Goal: Communication & Community: Answer question/provide support

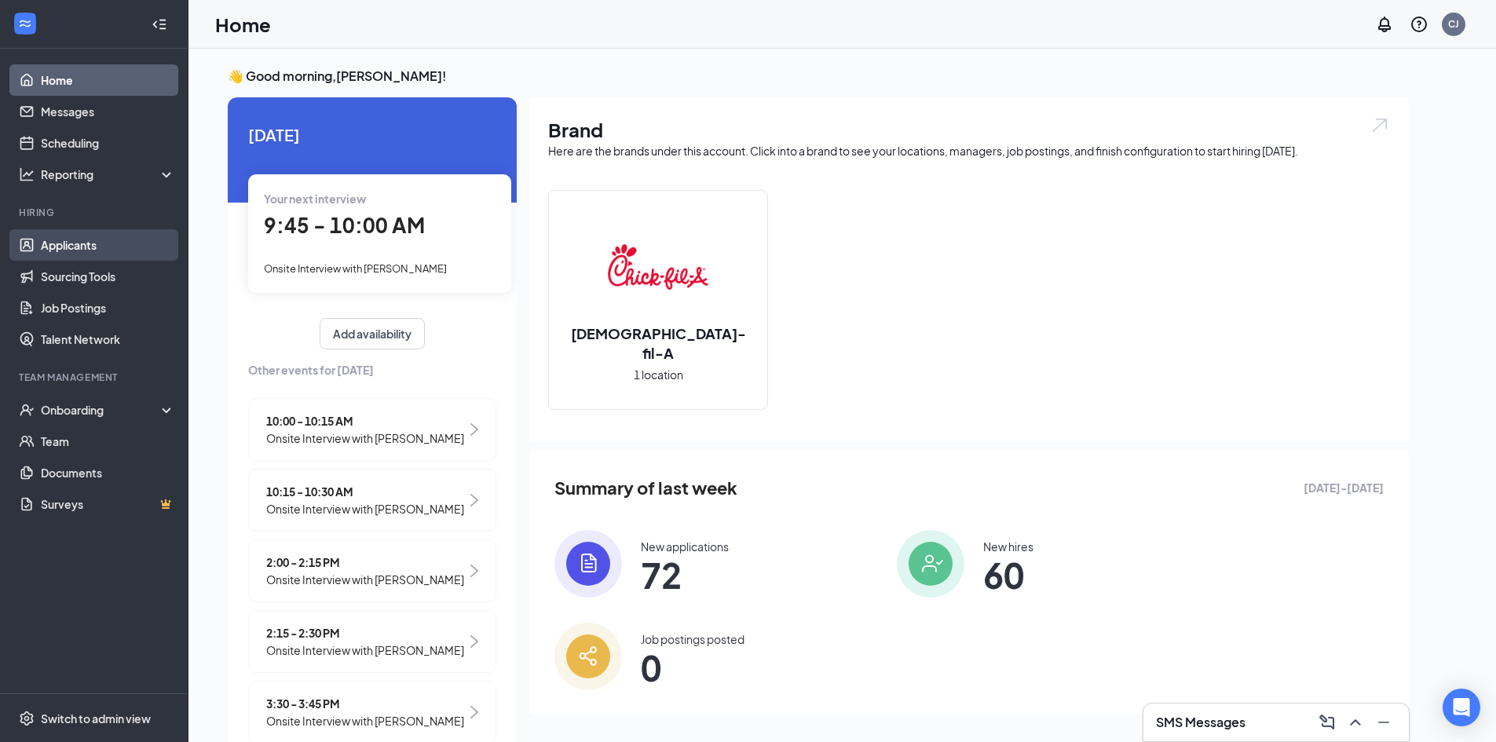
click at [54, 240] on link "Applicants" at bounding box center [108, 244] width 134 height 31
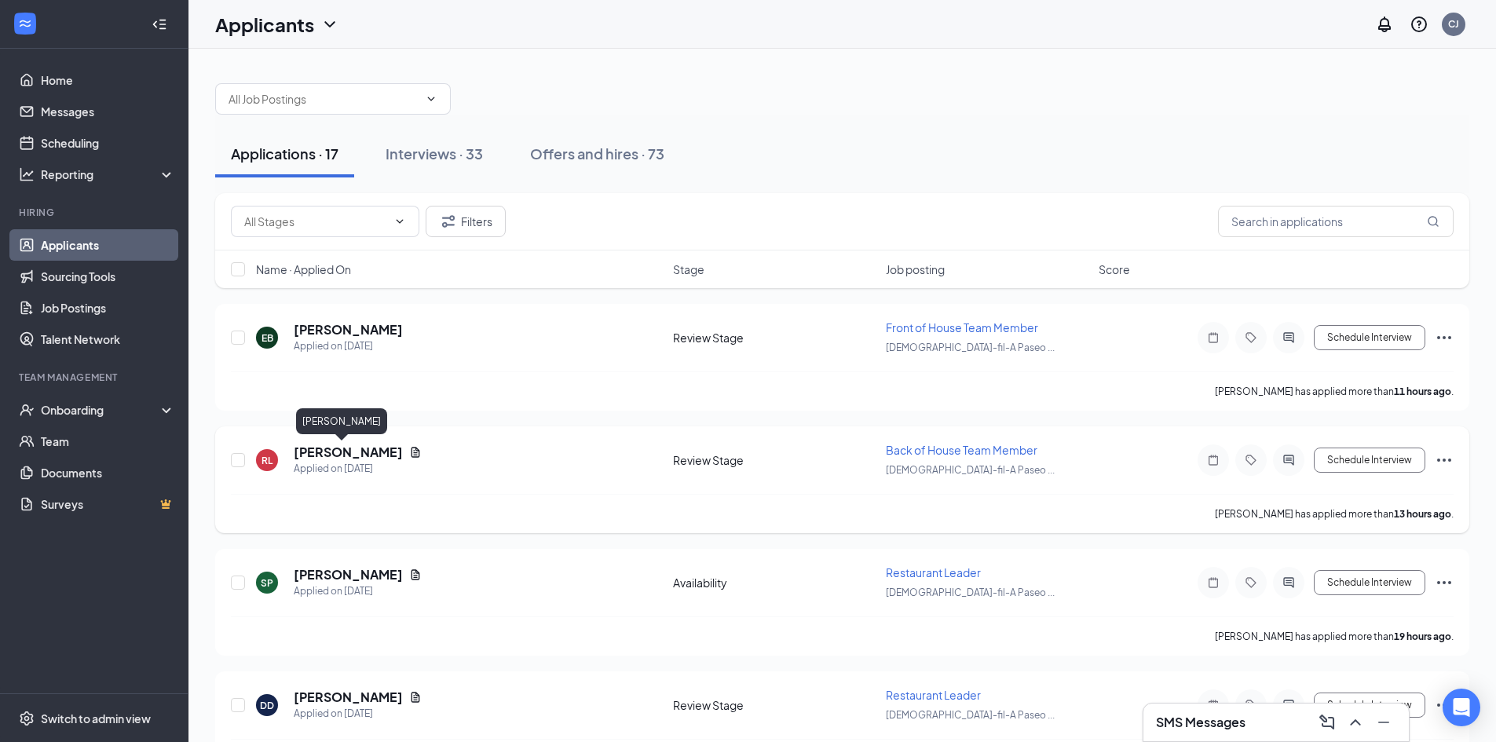
click at [321, 452] on h5 "[PERSON_NAME]" at bounding box center [348, 452] width 109 height 17
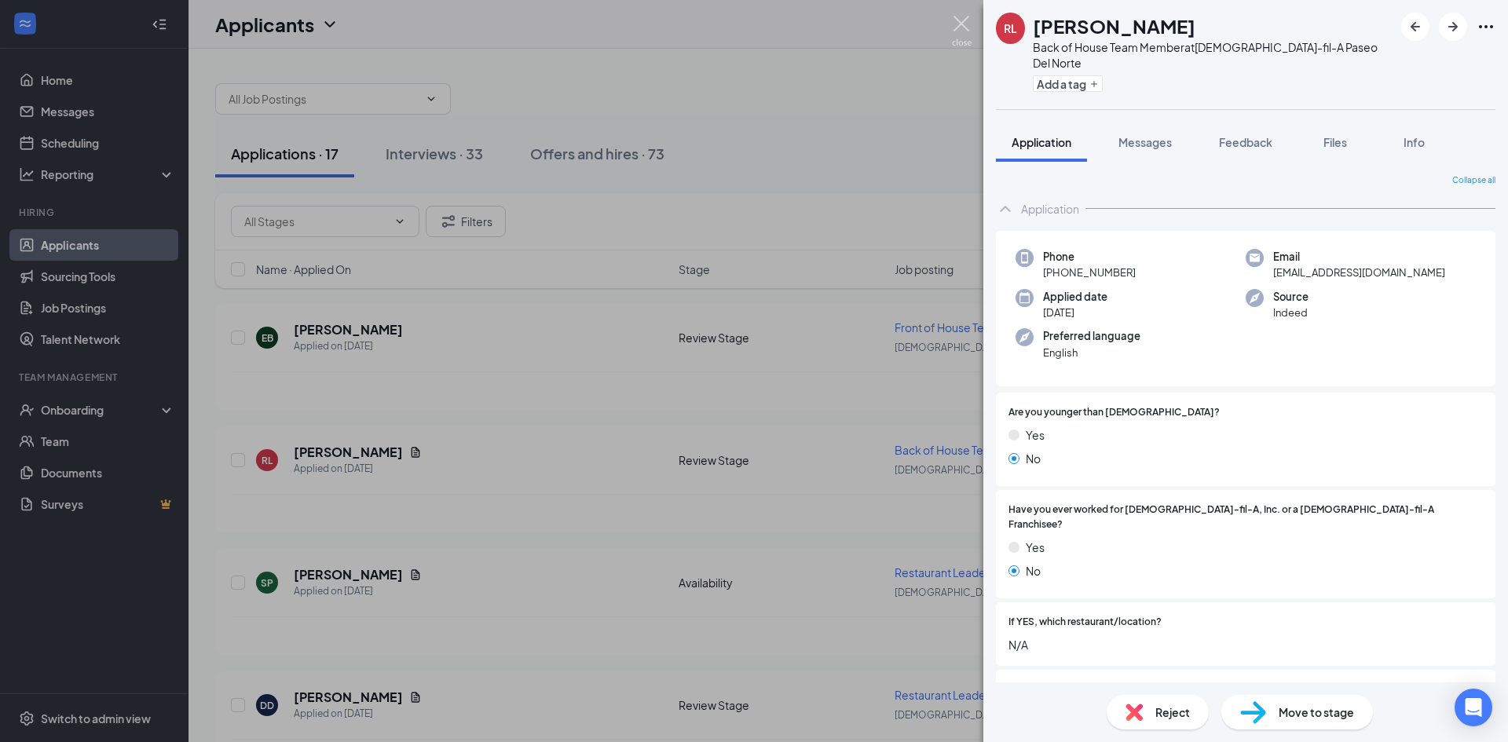
click at [961, 24] on img at bounding box center [962, 31] width 20 height 31
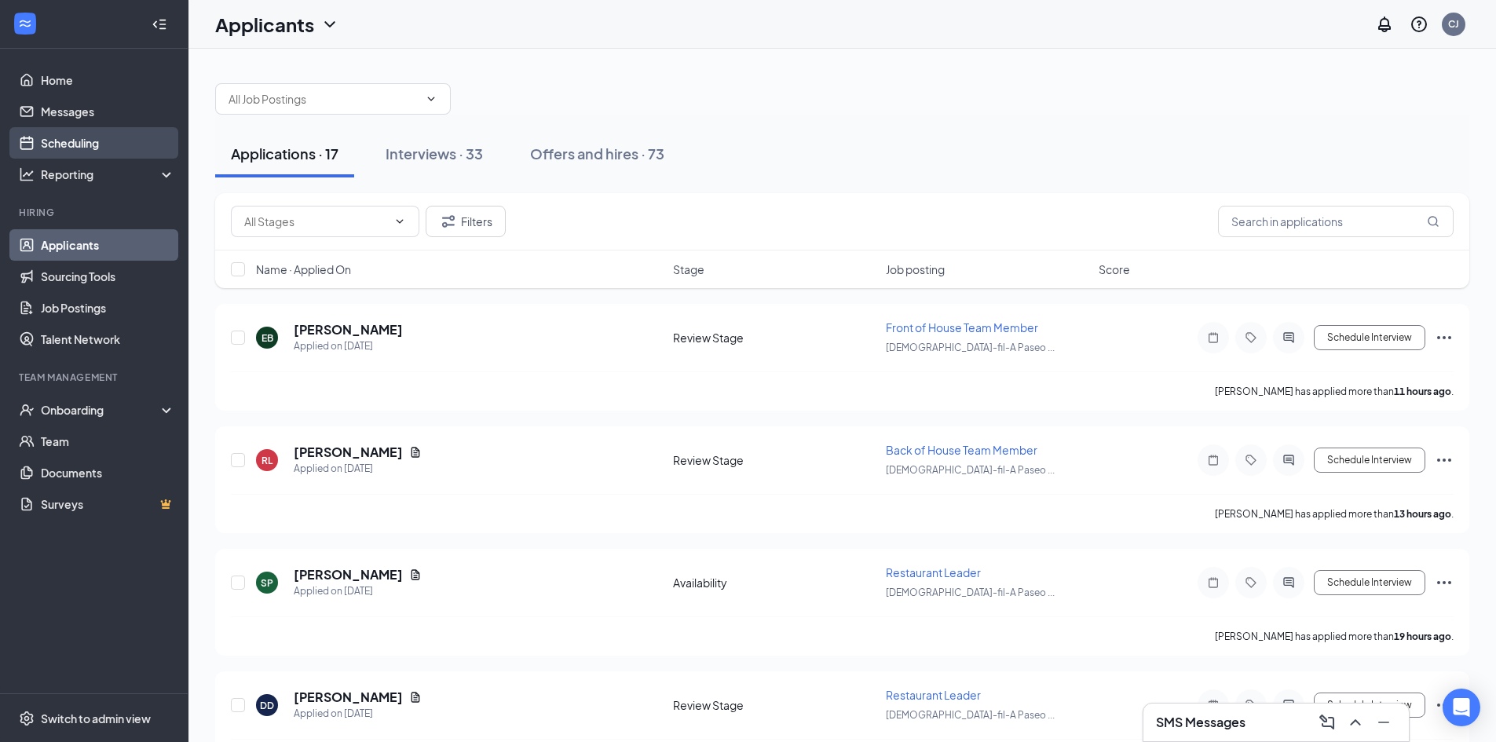
click at [60, 141] on link "Scheduling" at bounding box center [108, 142] width 134 height 31
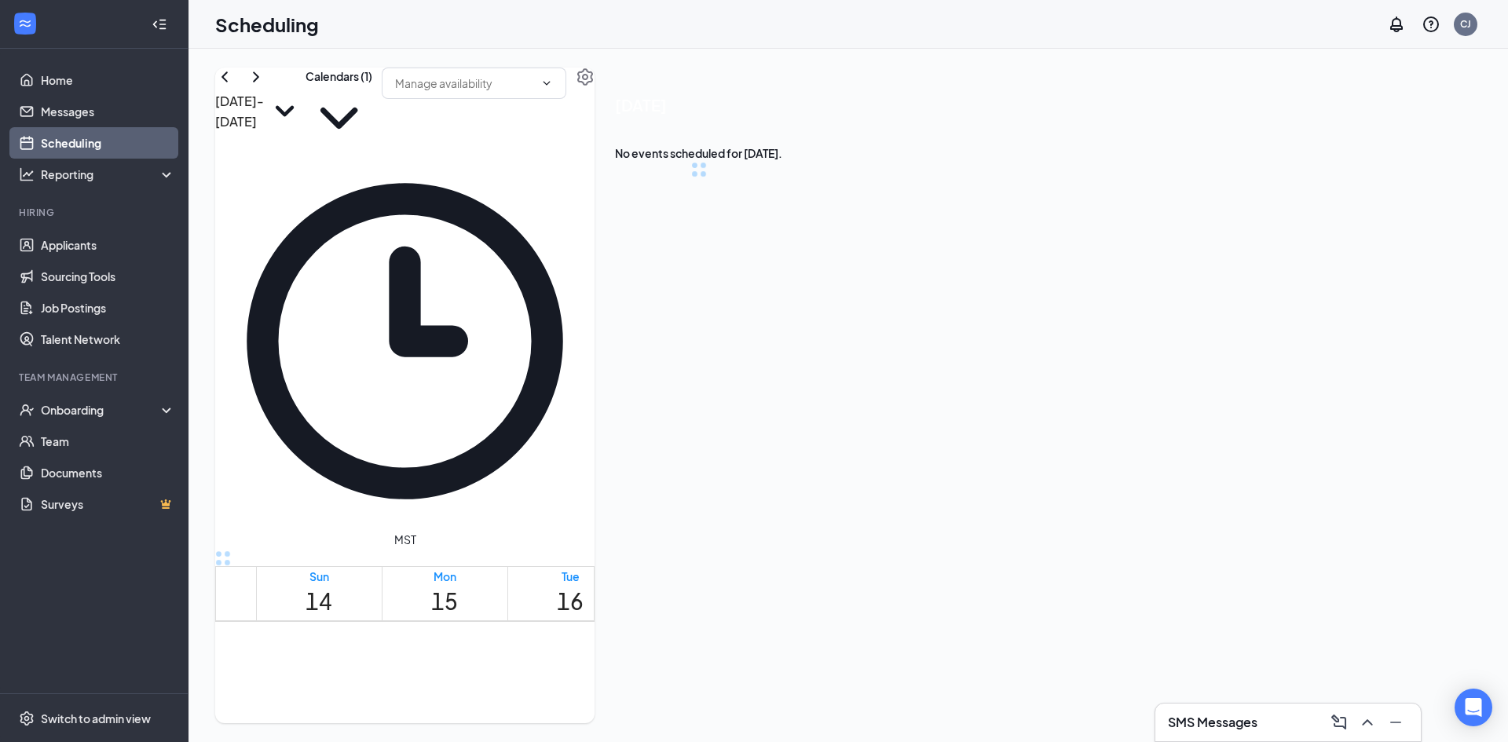
scroll to position [772, 0]
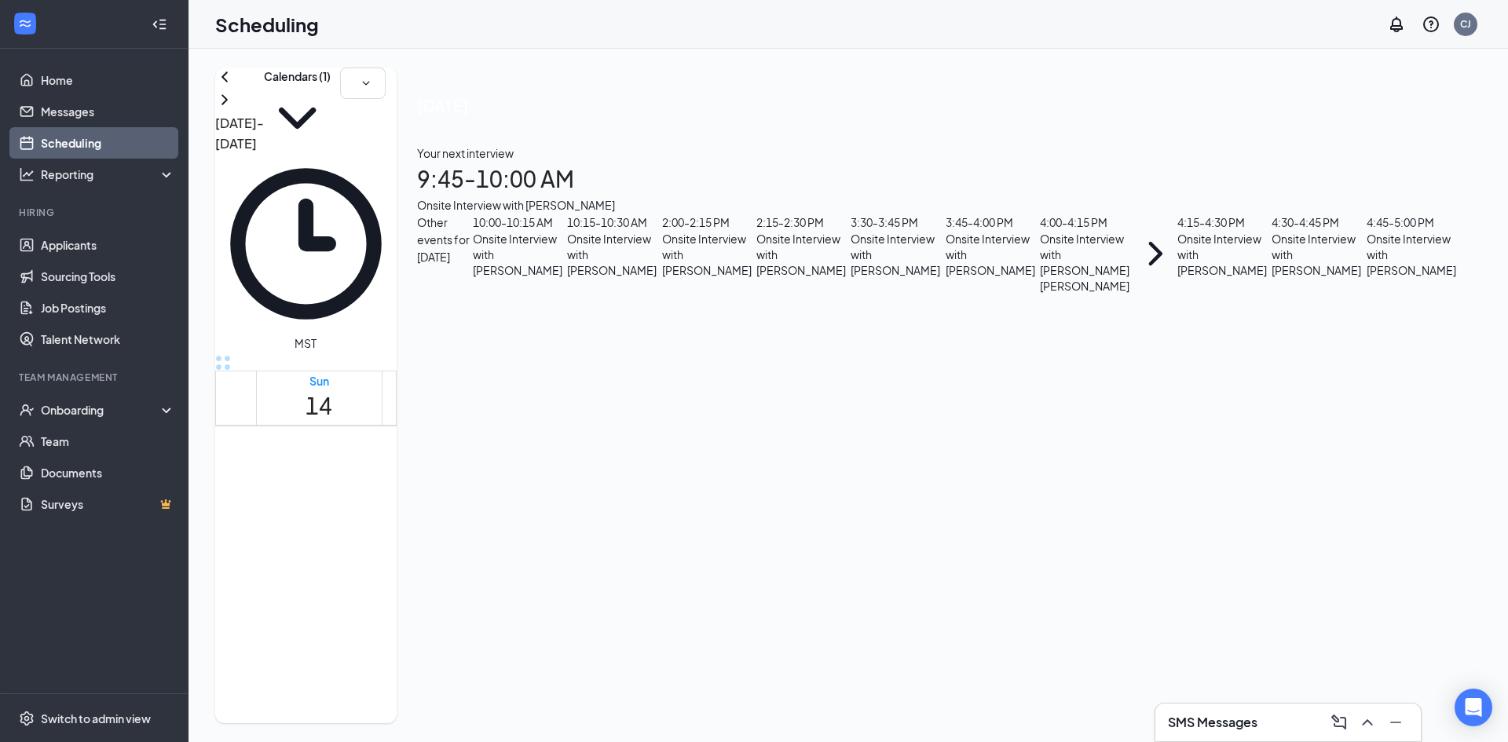
click at [657, 231] on div "10:15 - 10:30 AM" at bounding box center [612, 222] width 90 height 17
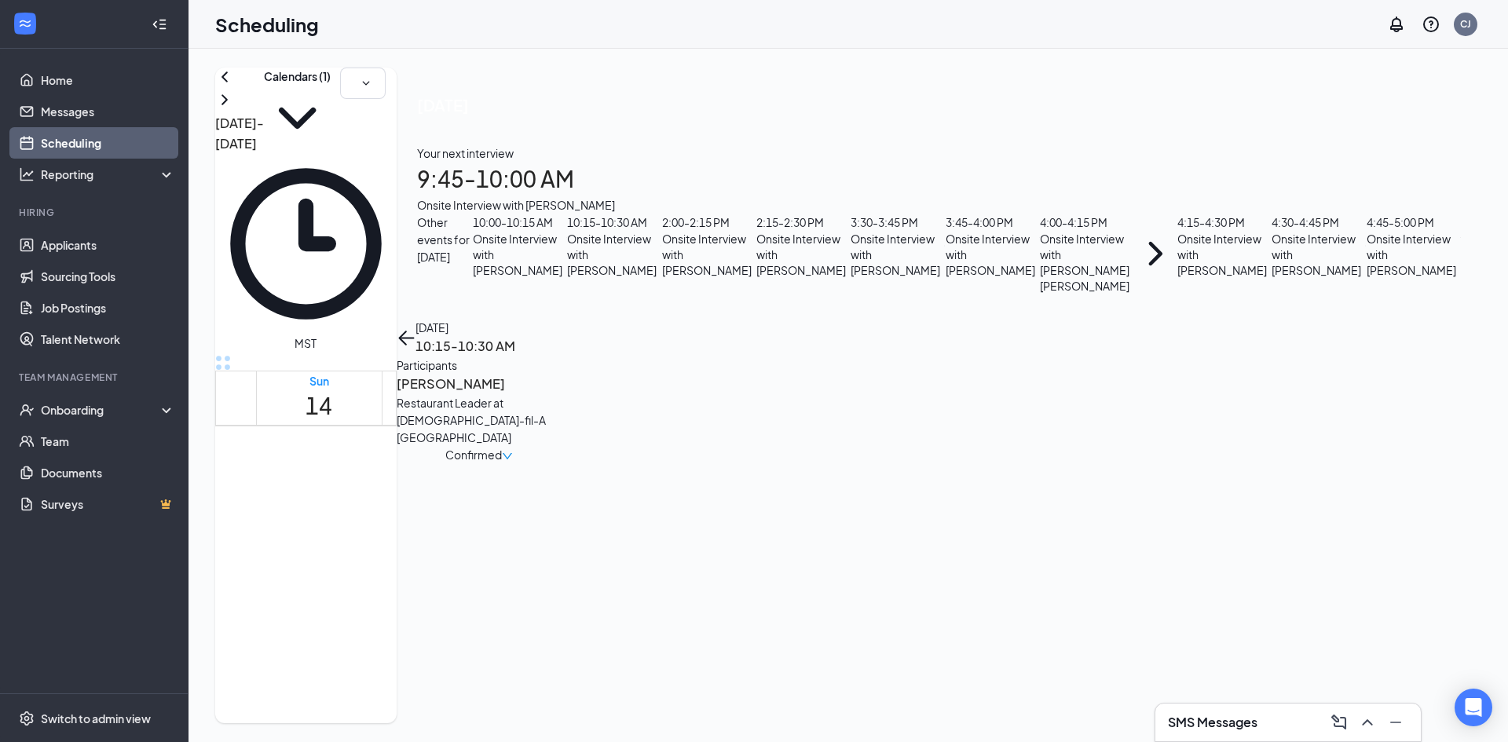
click at [562, 374] on h3 "[PERSON_NAME]" at bounding box center [479, 384] width 165 height 20
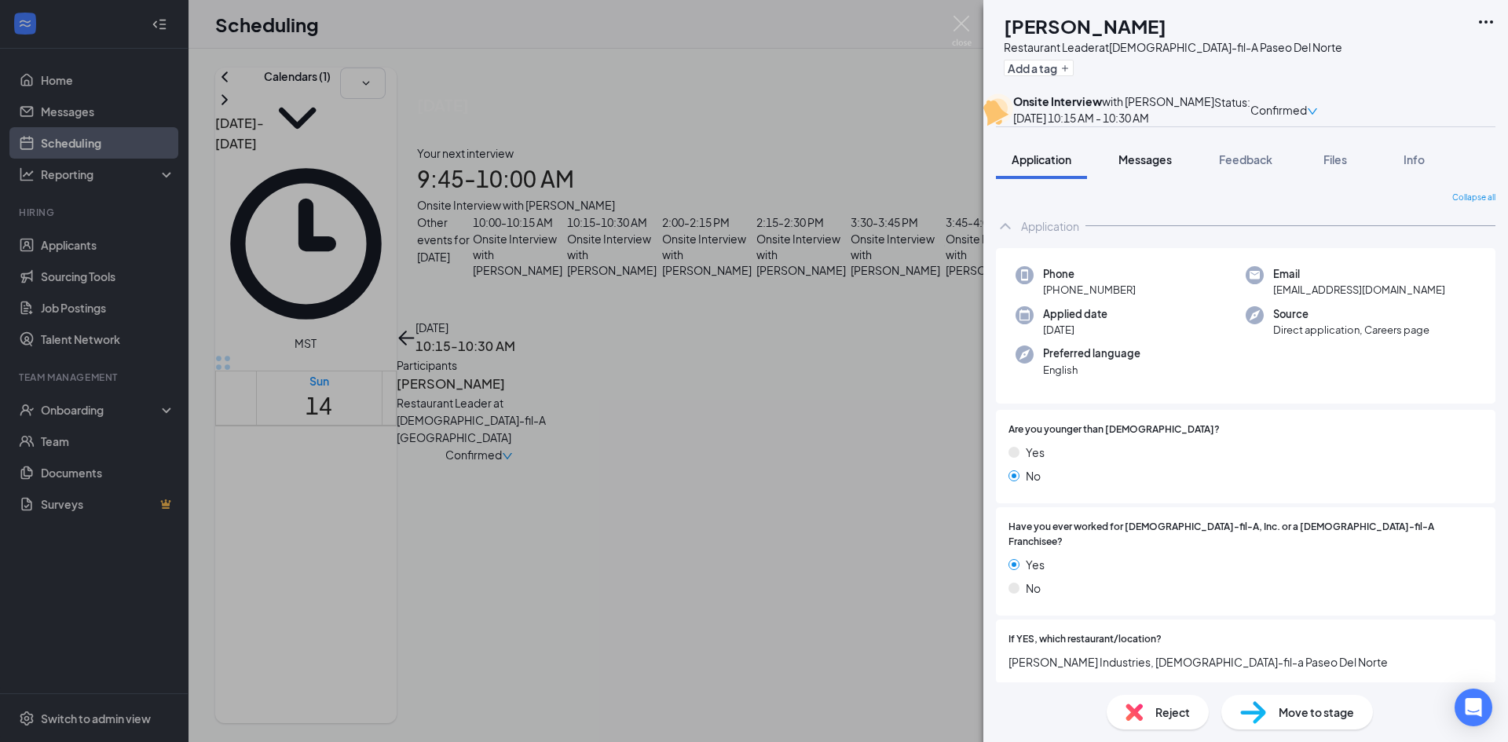
click at [1151, 167] on span "Messages" at bounding box center [1144, 159] width 53 height 14
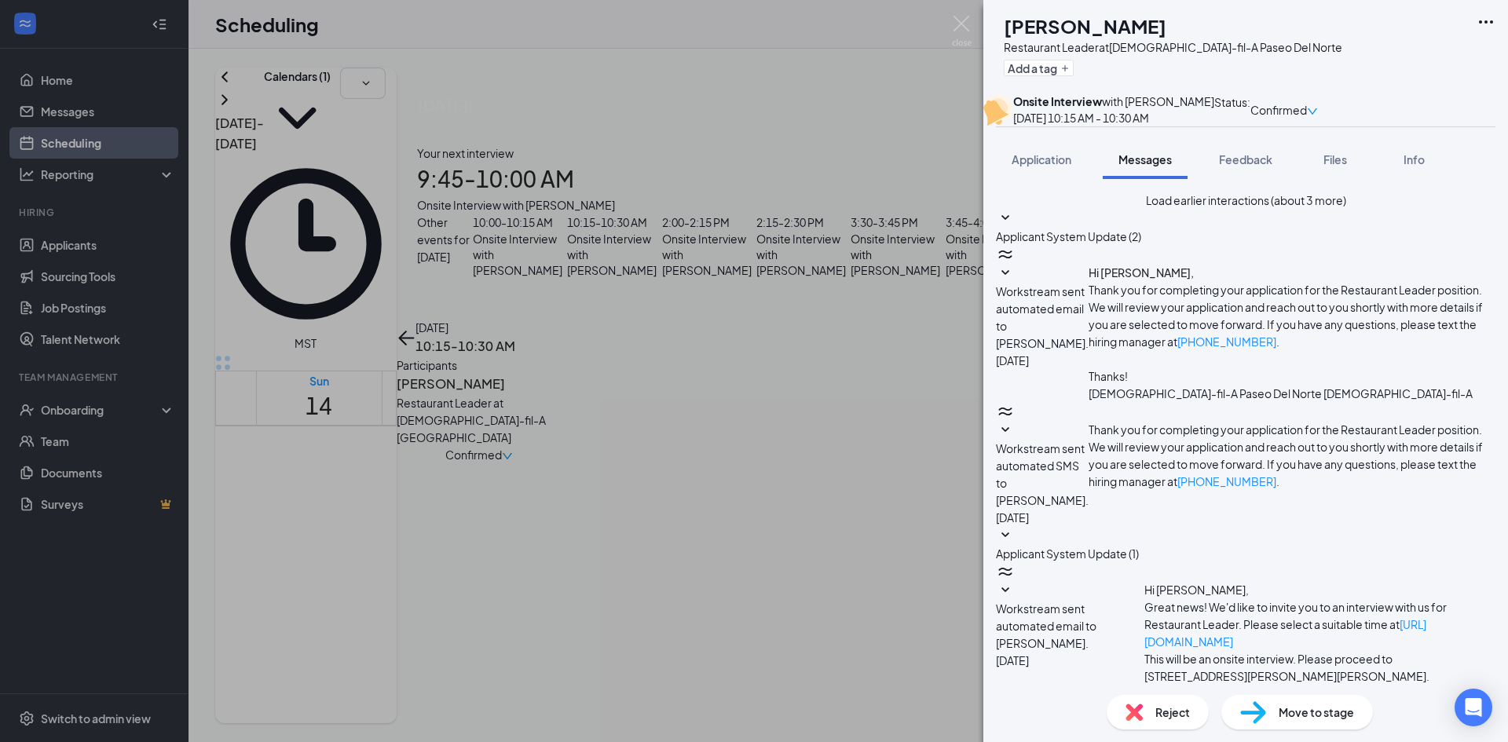
type textarea "Good morning [PERSON_NAME]- Its [PERSON_NAME]. I am wondering if you have any t…"
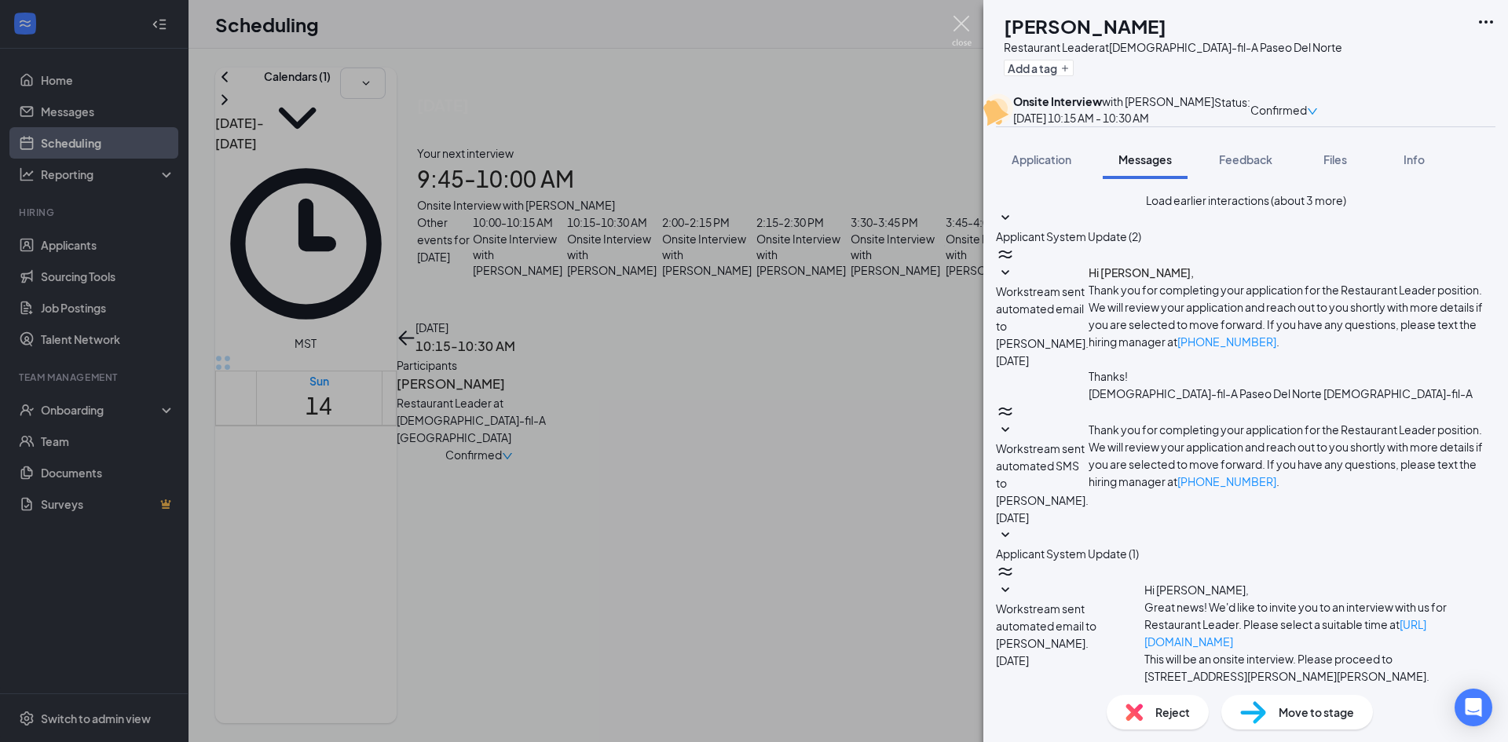
click at [963, 24] on img at bounding box center [962, 31] width 20 height 31
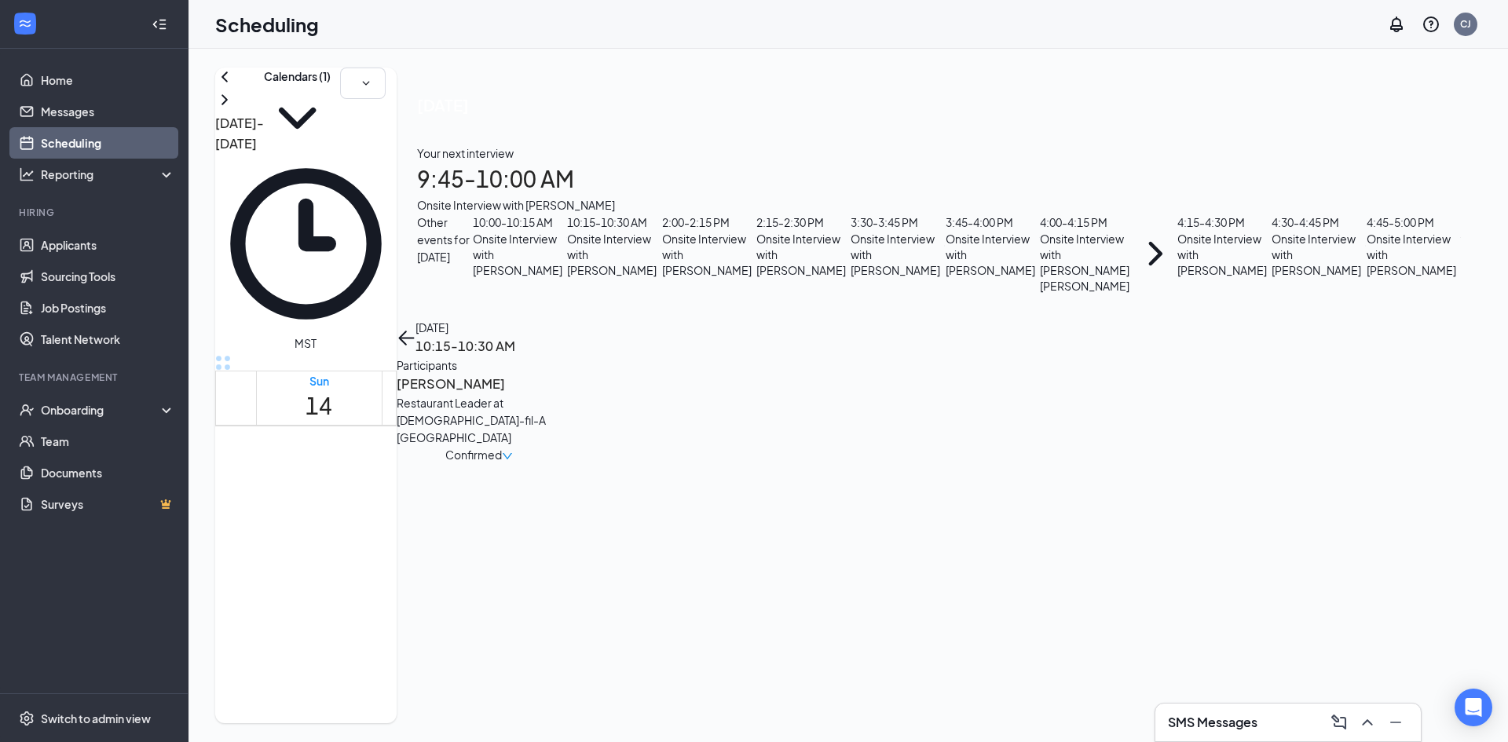
click at [60, 147] on link "Scheduling" at bounding box center [108, 142] width 134 height 31
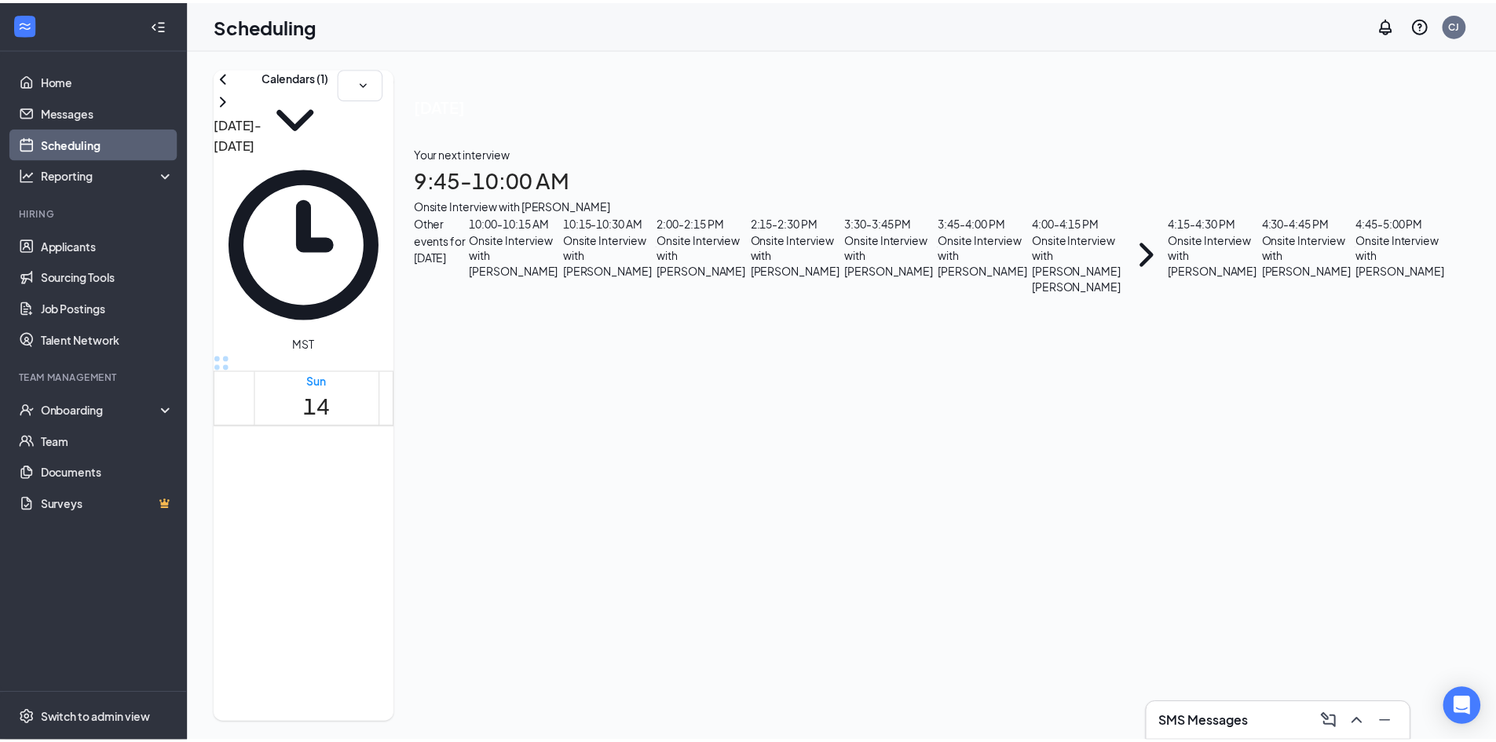
scroll to position [693, 0]
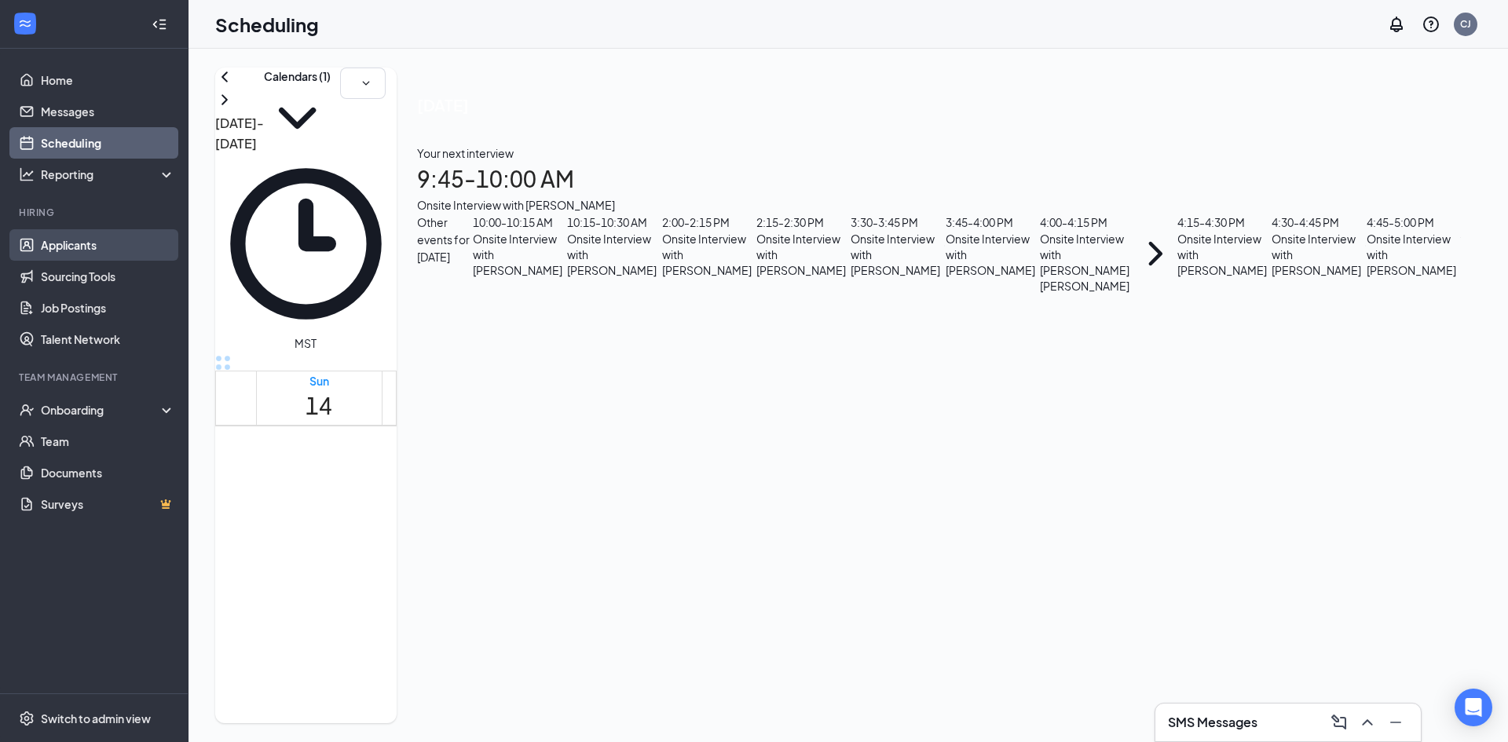
click at [79, 240] on link "Applicants" at bounding box center [108, 244] width 134 height 31
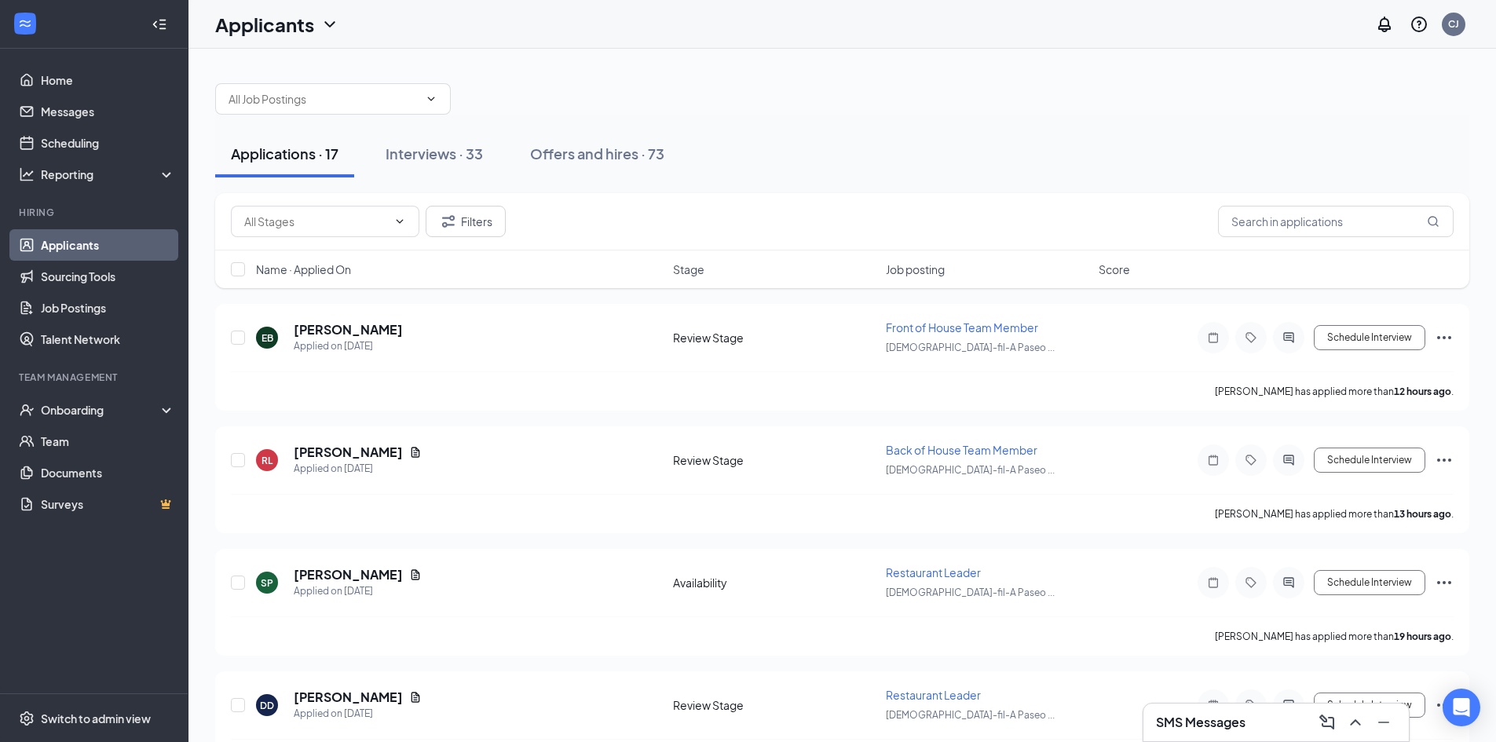
click at [1250, 721] on div "SMS Messages" at bounding box center [1276, 722] width 240 height 25
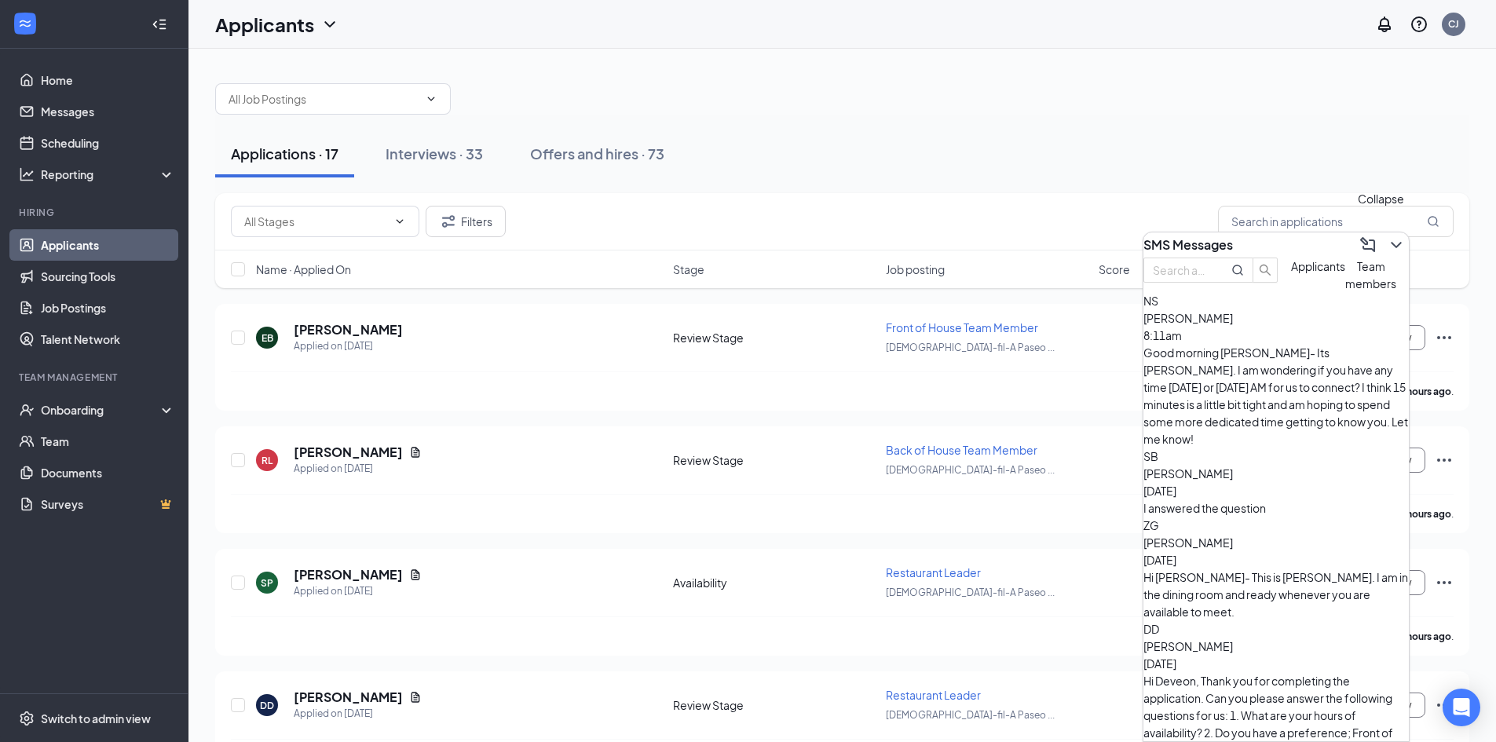
click at [1391, 242] on icon "ChevronDown" at bounding box center [1396, 245] width 10 height 6
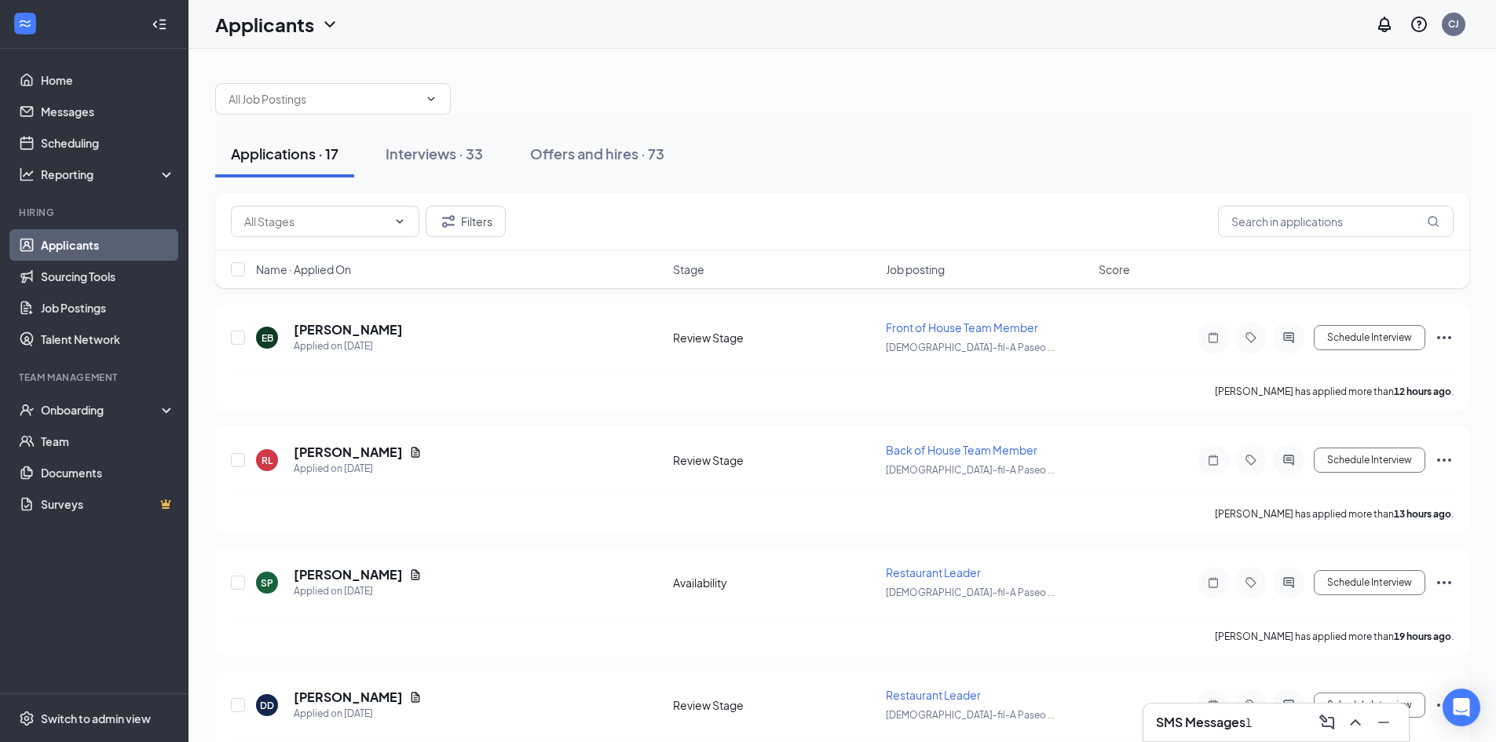
click at [1343, 710] on button at bounding box center [1355, 722] width 25 height 25
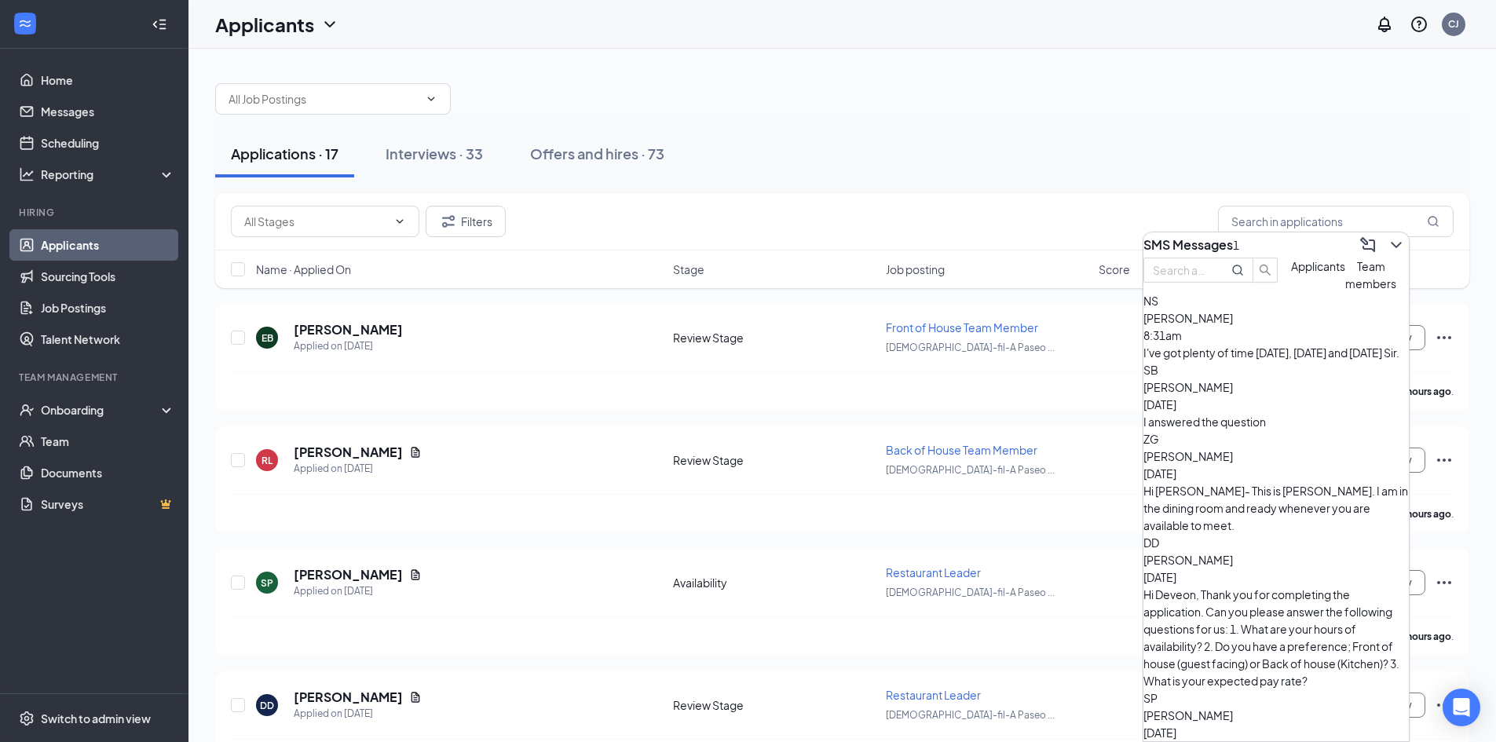
click at [1279, 361] on div "I've got plenty of time [DATE], [DATE] and [DATE] Sir." at bounding box center [1276, 352] width 265 height 17
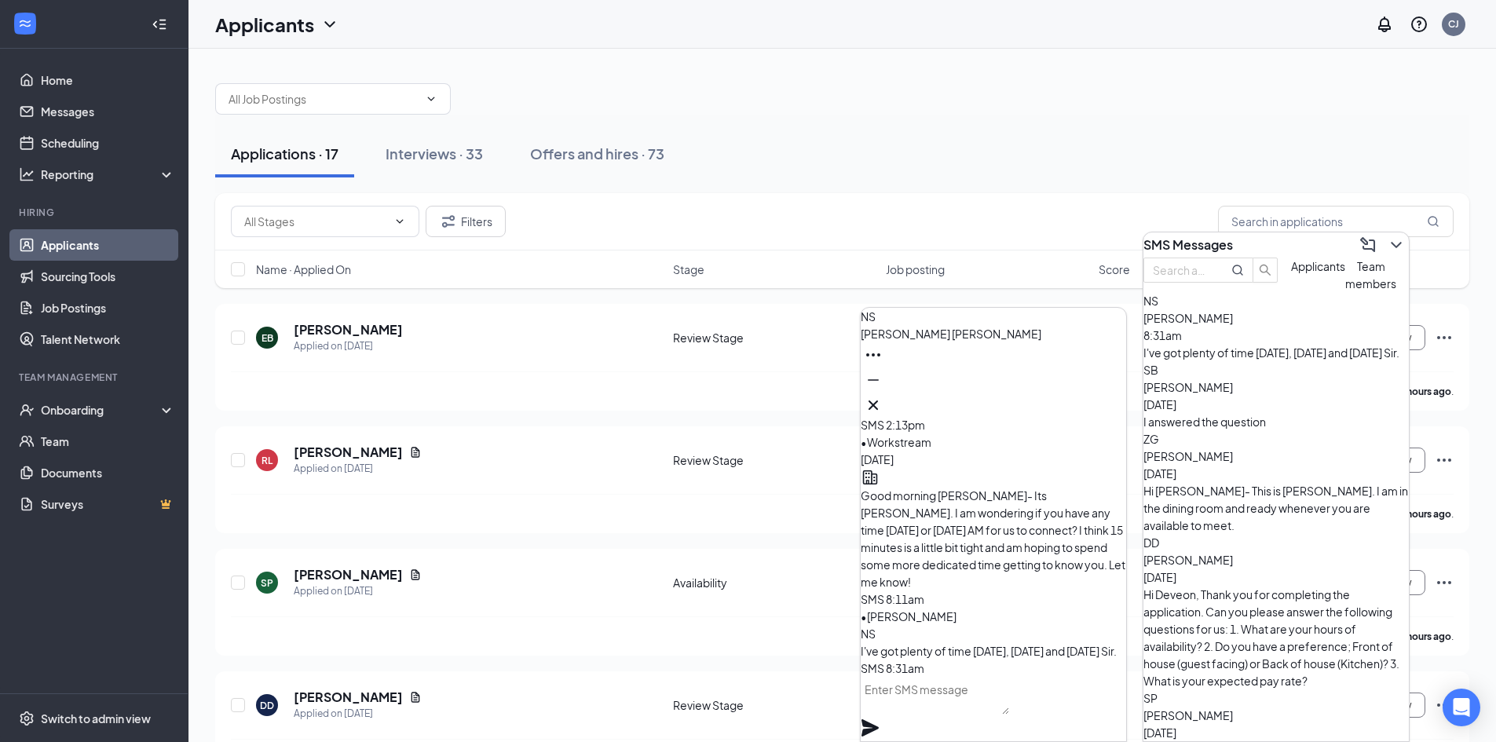
click at [969, 709] on textarea at bounding box center [935, 696] width 148 height 38
type textarea "I"
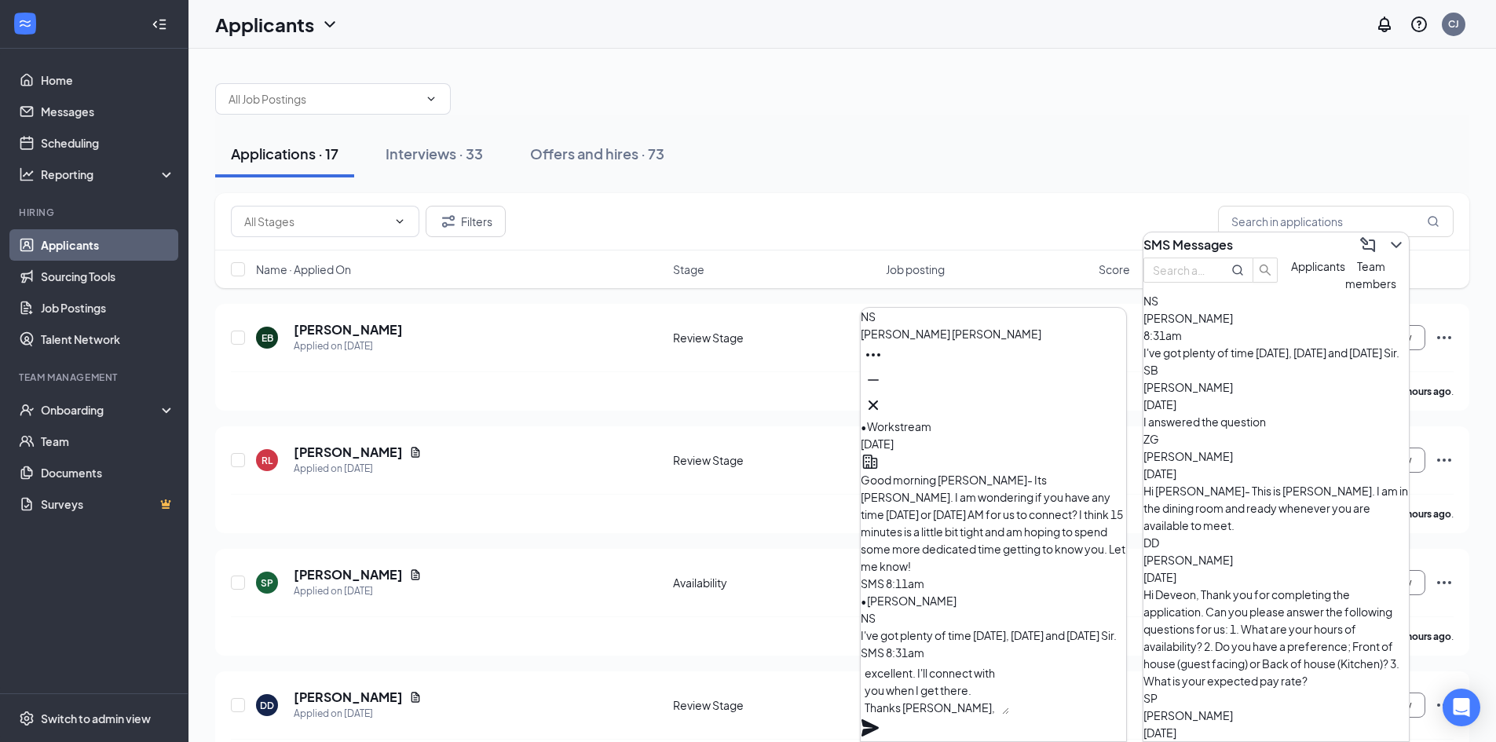
type textarea "excellent. I'll connect with you when I get there. Thanks [PERSON_NAME], see yo…"
click at [880, 719] on icon "Plane" at bounding box center [870, 728] width 19 height 19
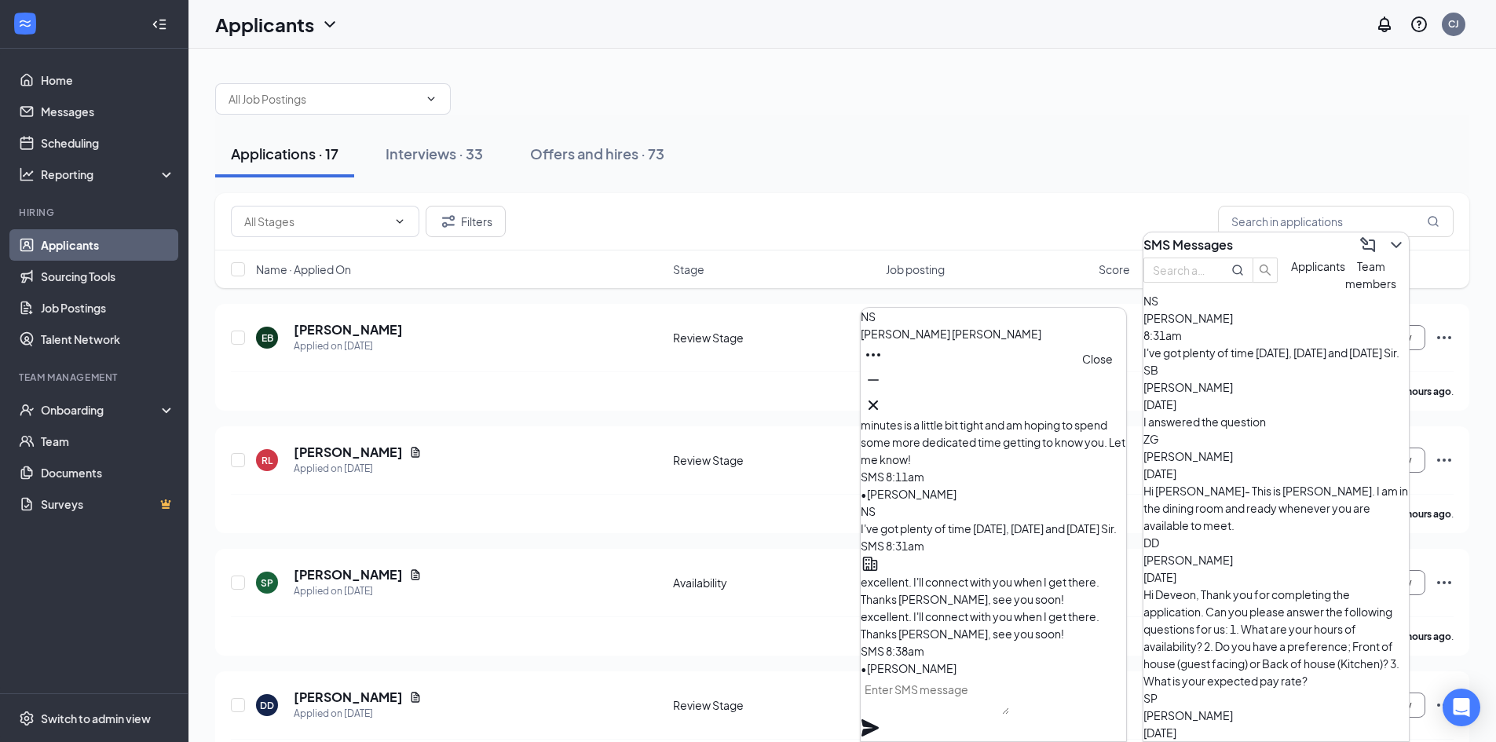
click at [883, 396] on icon "Cross" at bounding box center [873, 405] width 19 height 19
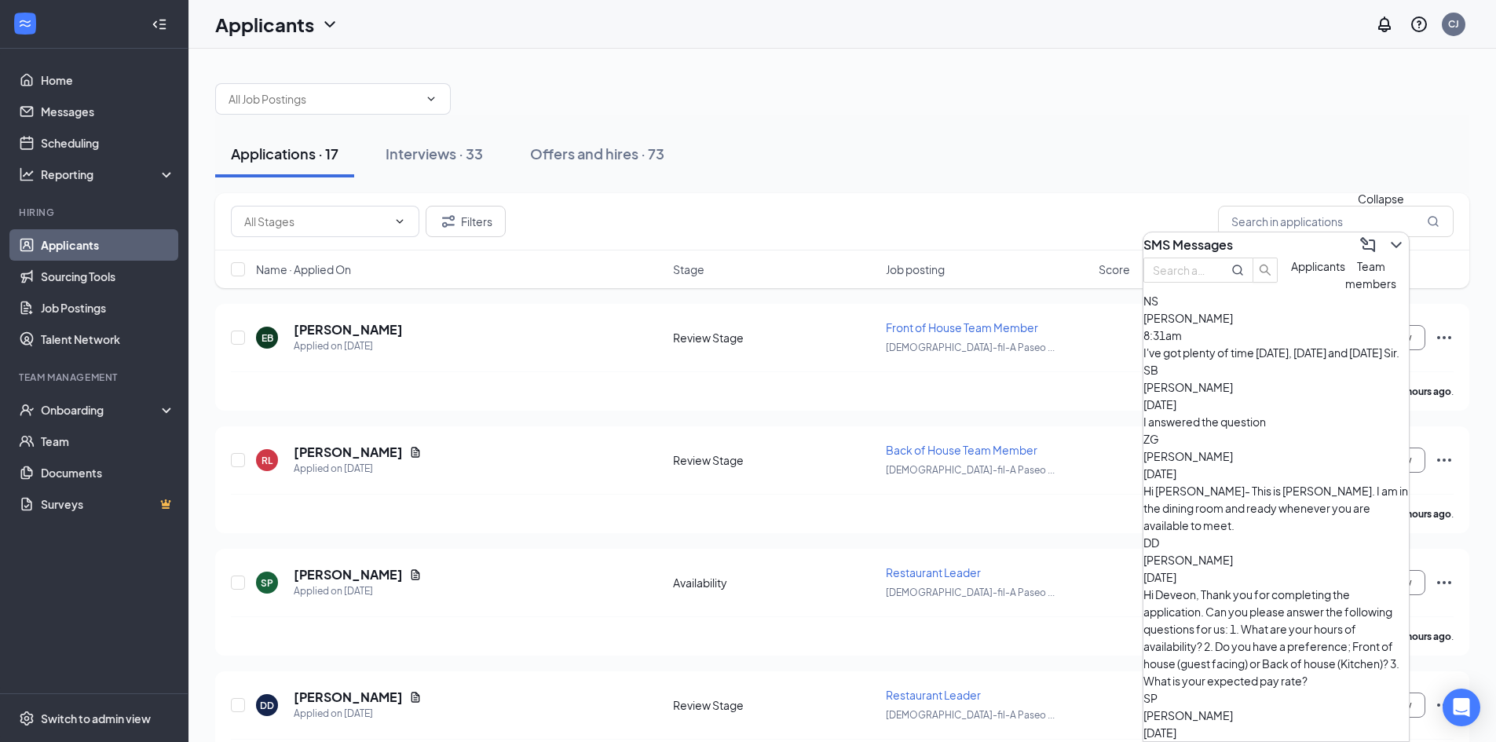
click at [1391, 242] on icon "ChevronDown" at bounding box center [1396, 245] width 10 height 6
